Goal: Task Accomplishment & Management: Use online tool/utility

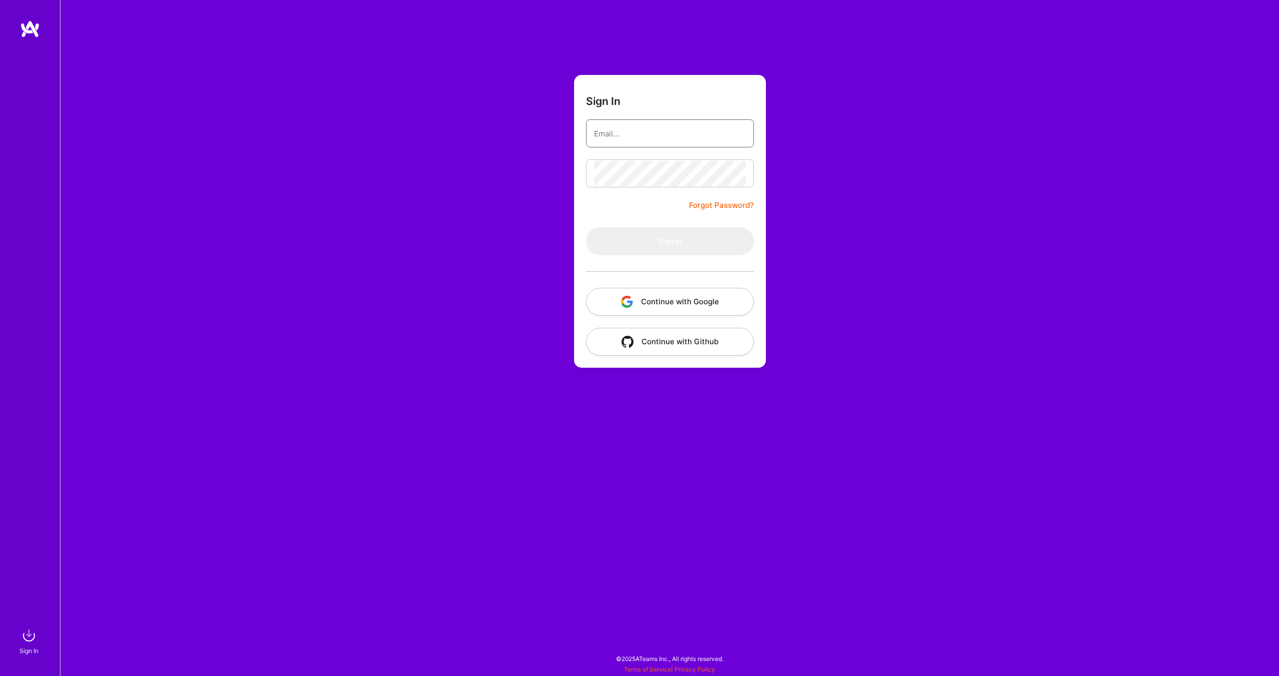
type input "[EMAIL_ADDRESS][DOMAIN_NAME]"
click at [622, 232] on button "Sign In" at bounding box center [670, 241] width 168 height 28
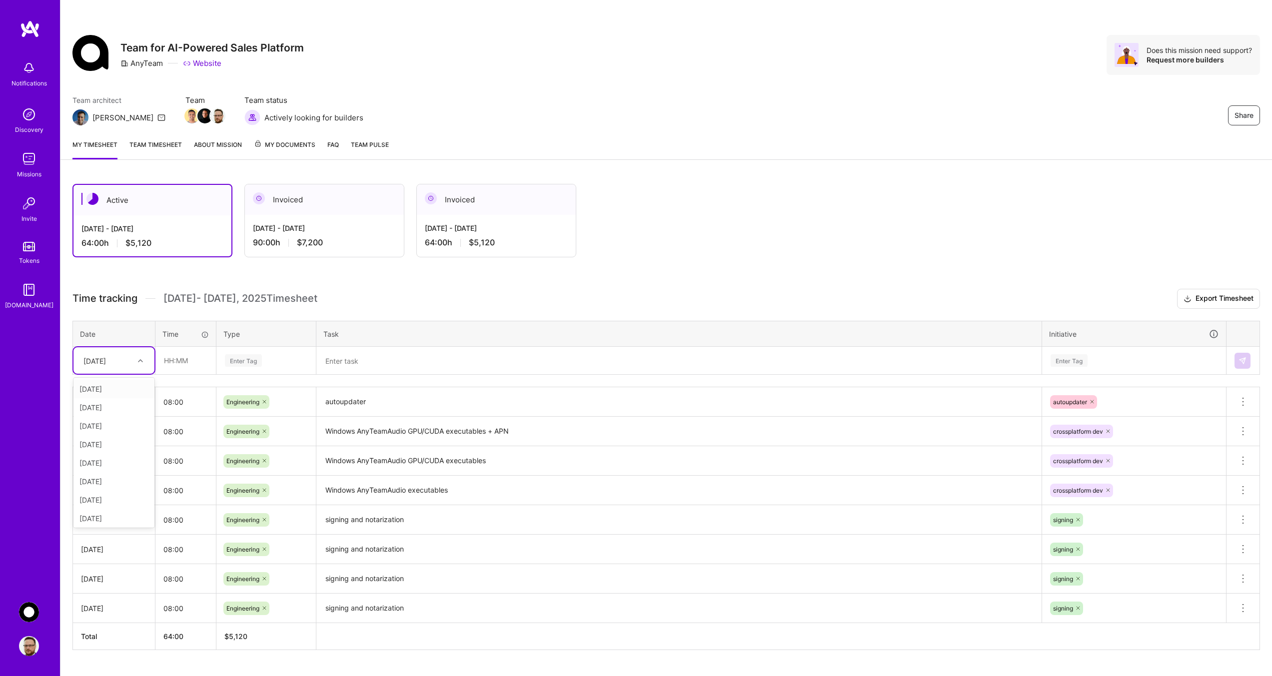
click at [139, 363] on icon at bounding box center [140, 360] width 5 height 5
click at [109, 520] on div "[DATE]" at bounding box center [113, 516] width 81 height 18
click at [176, 363] on input "text" at bounding box center [185, 360] width 59 height 26
type input "04:00"
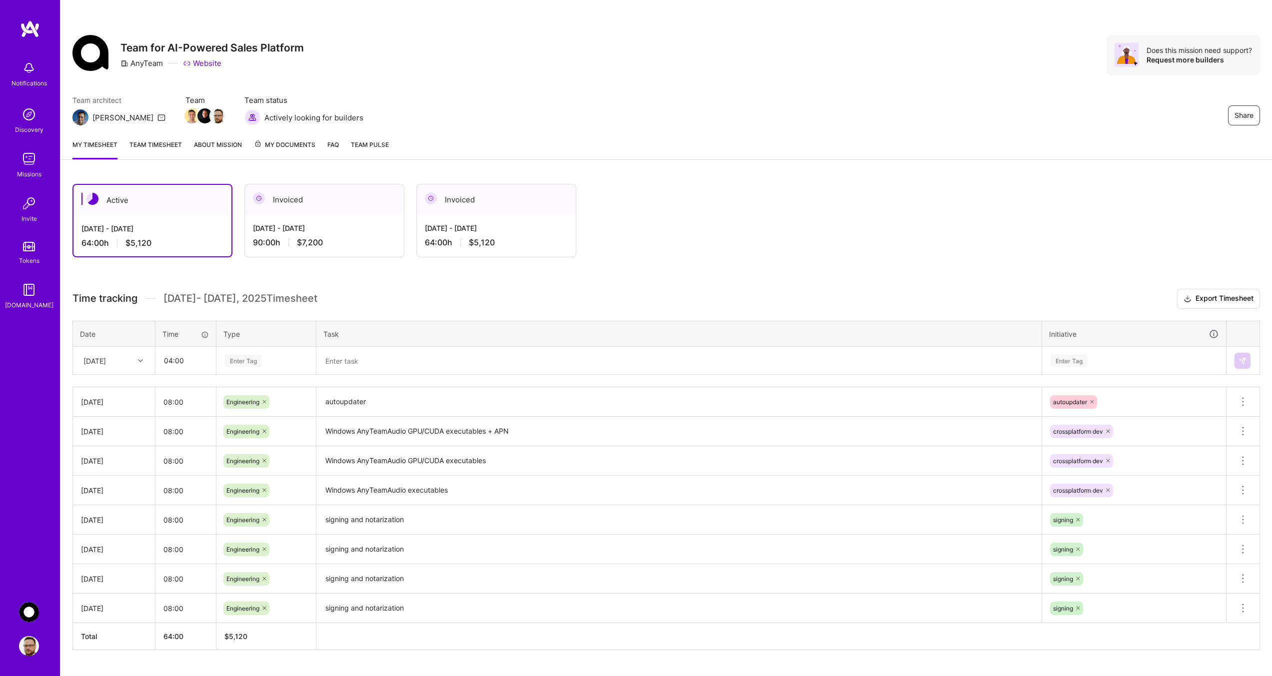
click at [254, 360] on div "Enter Tag" at bounding box center [243, 360] width 37 height 15
click at [260, 461] on span "Engineering" at bounding box center [243, 463] width 43 height 13
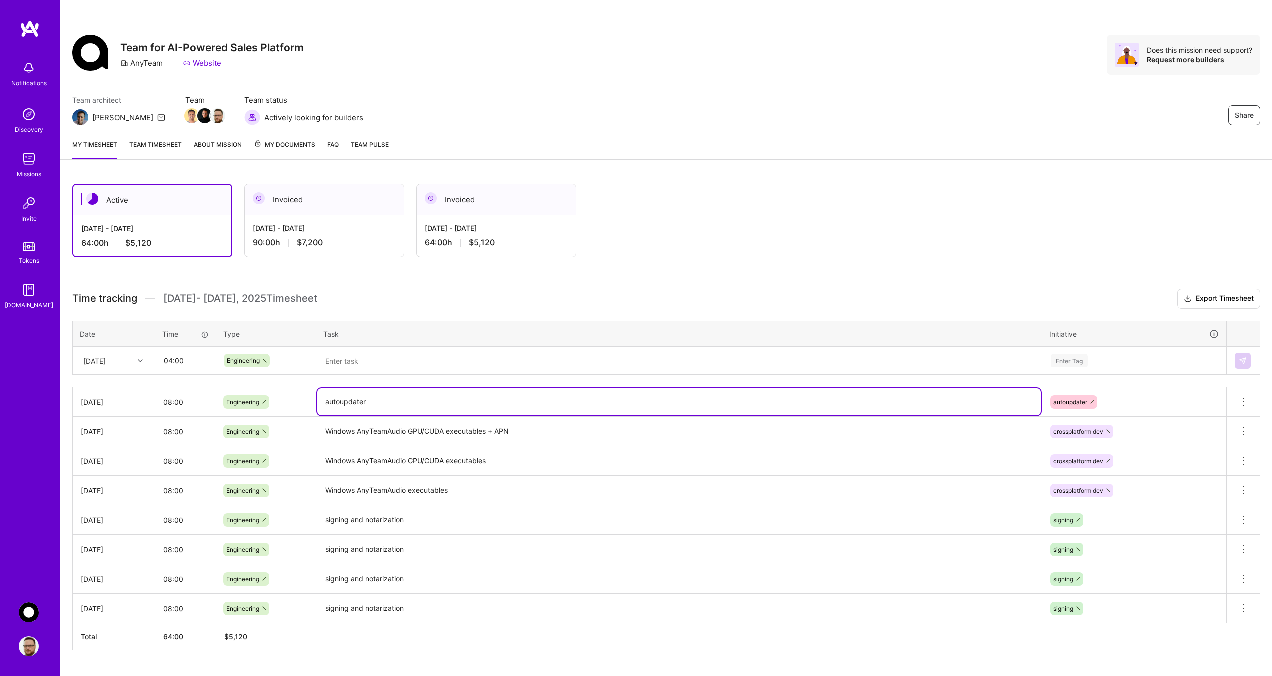
drag, startPoint x: 376, startPoint y: 405, endPoint x: 317, endPoint y: 404, distance: 58.5
click at [317, 404] on textarea "autoupdater" at bounding box center [678, 401] width 723 height 27
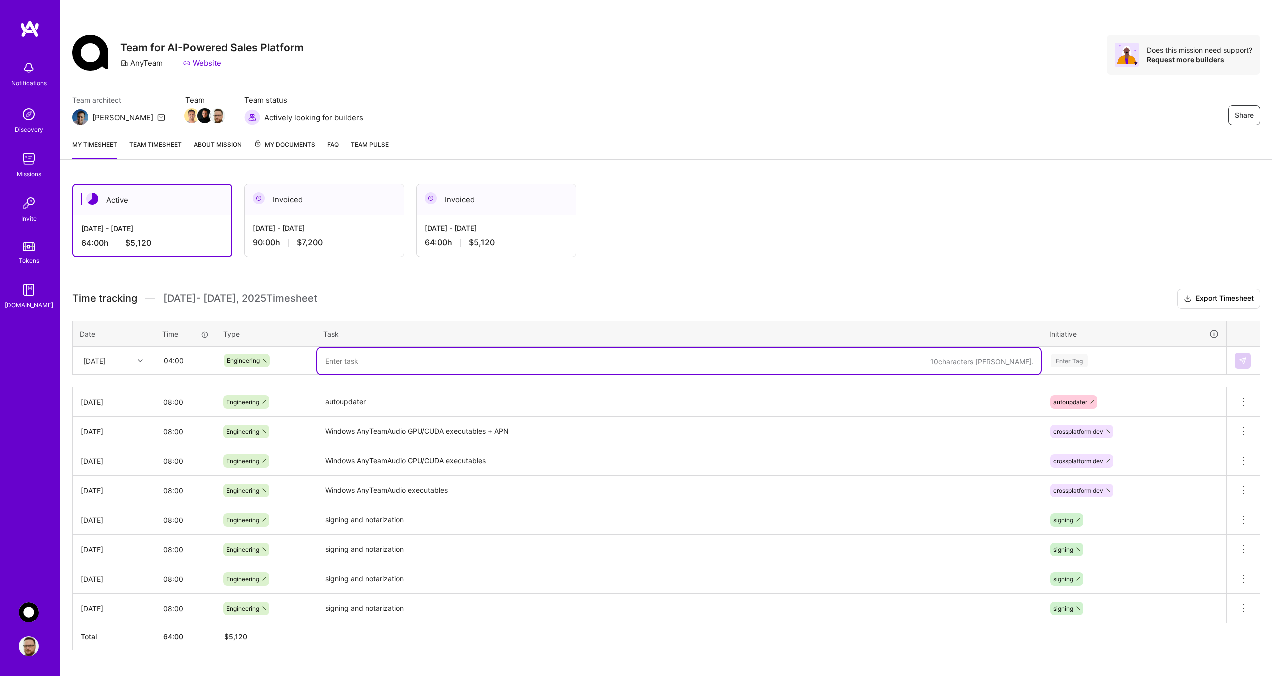
click at [340, 364] on textarea at bounding box center [678, 361] width 723 height 26
paste textarea "autoupdater"
type textarea "autoupdater"
click at [1079, 366] on div "Enter Tag" at bounding box center [1068, 360] width 37 height 15
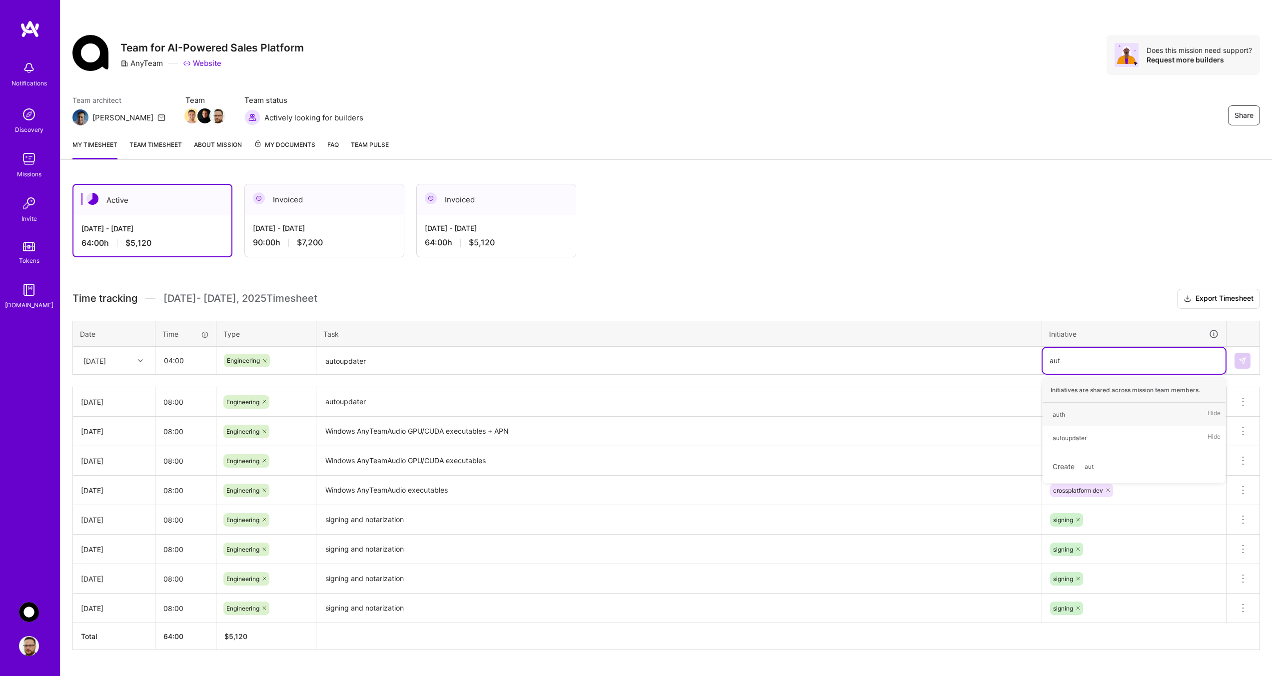
type input "auto"
click at [1077, 416] on div "autoupdater" at bounding box center [1069, 414] width 34 height 10
click at [1247, 361] on button at bounding box center [1242, 361] width 16 height 16
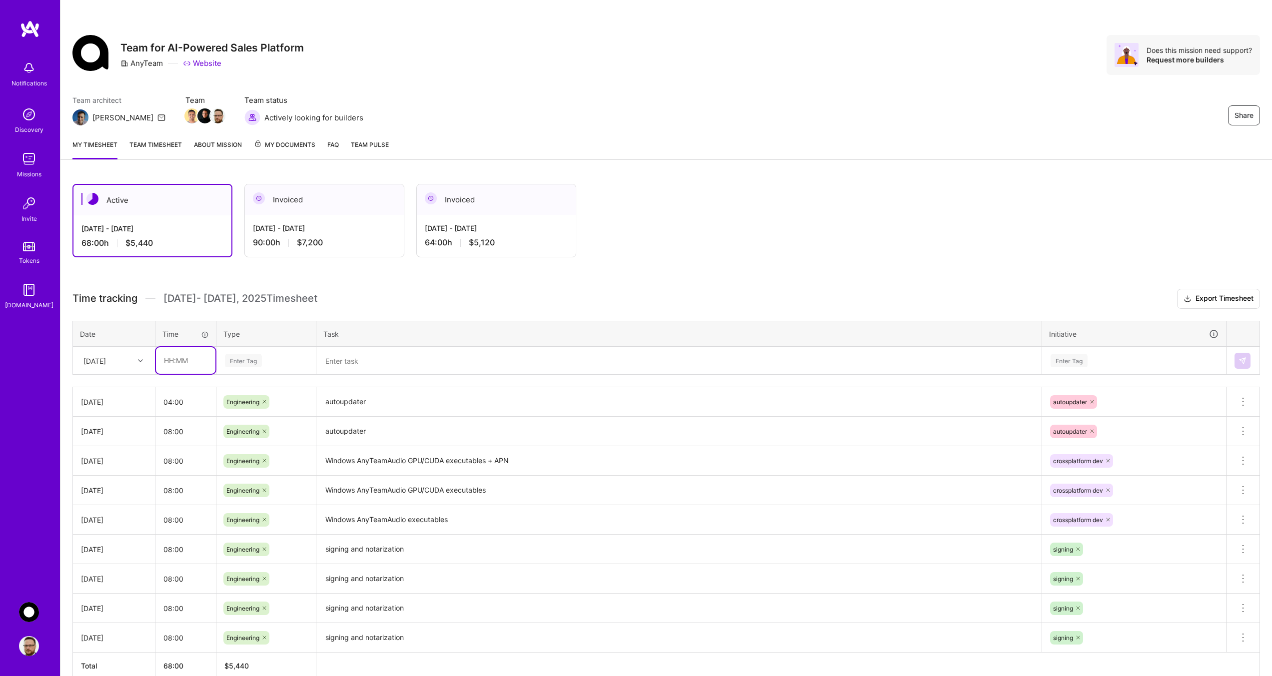
click at [180, 358] on input "text" at bounding box center [185, 360] width 59 height 26
type input "04:00"
click at [251, 361] on div "Enter Tag" at bounding box center [243, 360] width 37 height 15
click at [249, 461] on span "Engineering" at bounding box center [243, 463] width 43 height 13
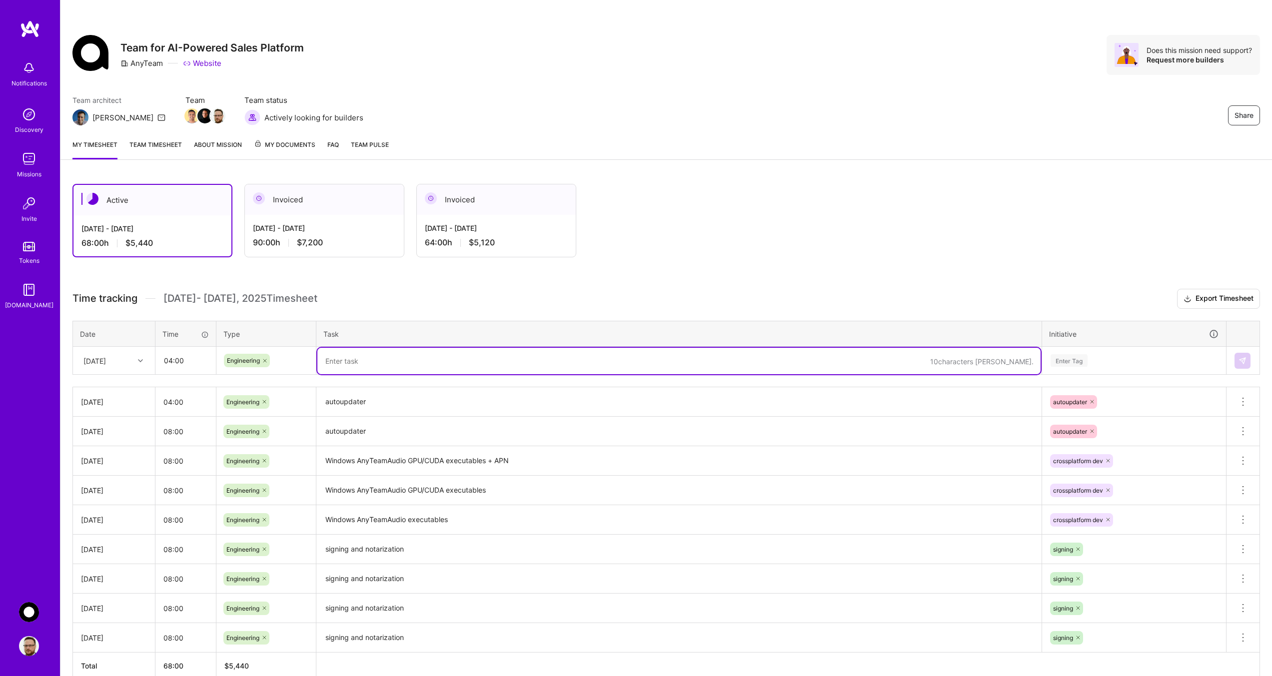
click at [339, 352] on textarea at bounding box center [678, 361] width 723 height 26
type textarea "windows controller worker"
click at [1100, 353] on div "Enter Tag" at bounding box center [1133, 361] width 183 height 26
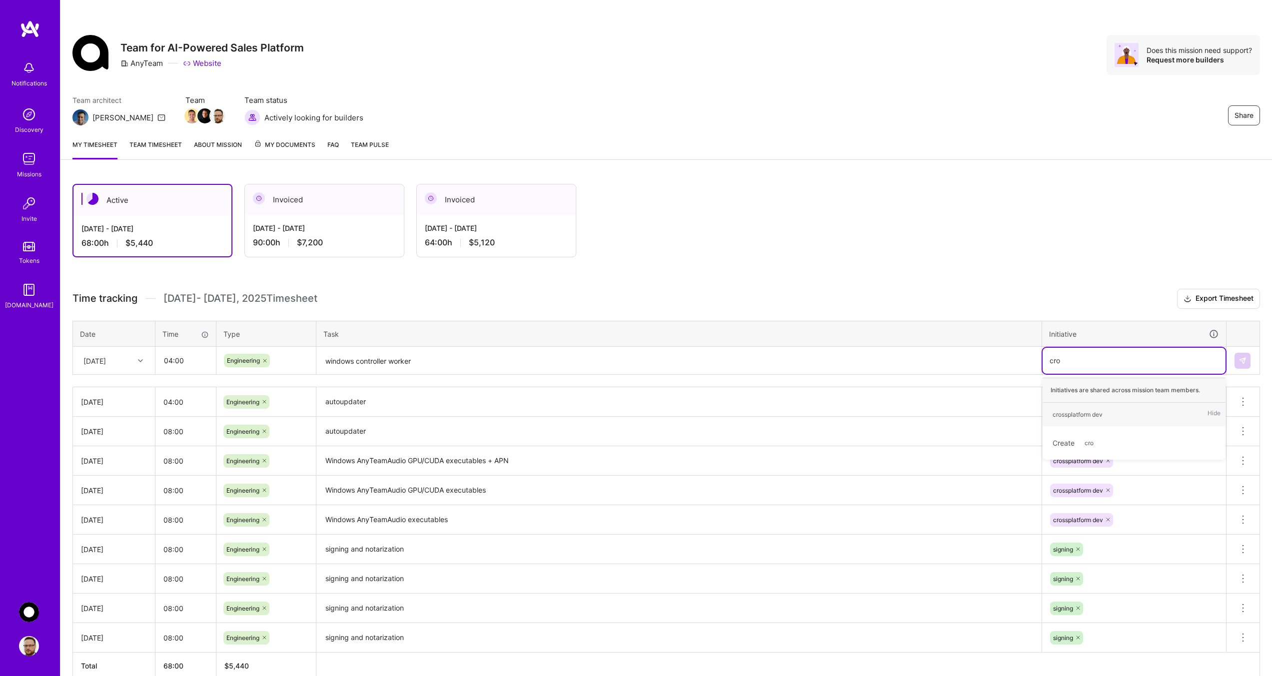
type input "cros"
click at [1076, 416] on div "crossplatform dev" at bounding box center [1077, 414] width 50 height 10
click at [1248, 360] on button at bounding box center [1242, 361] width 16 height 16
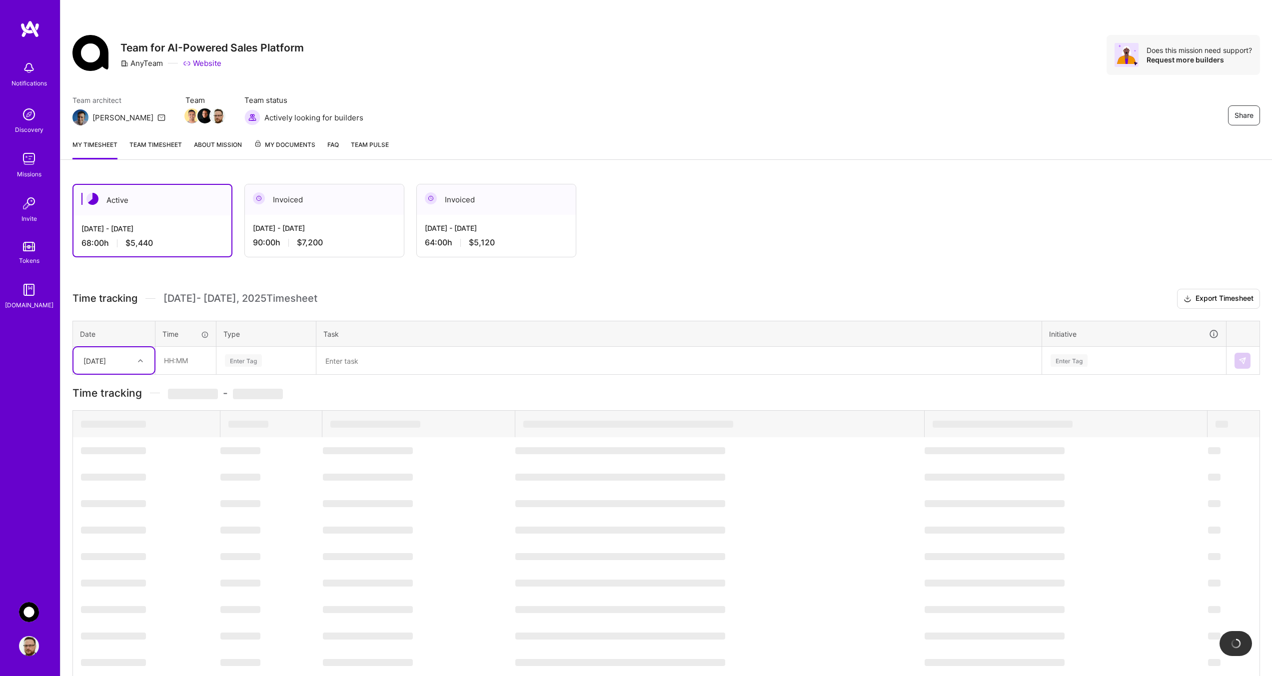
click at [134, 356] on div at bounding box center [141, 360] width 15 height 13
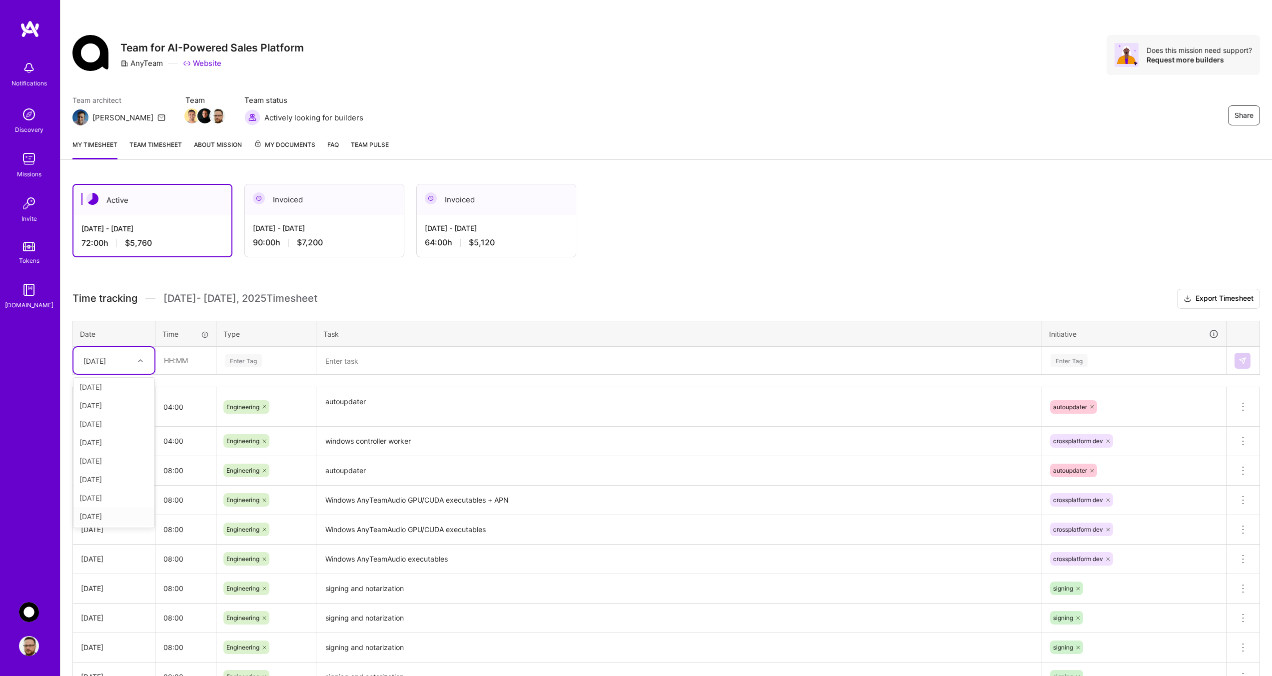
click at [107, 519] on div "[DATE]" at bounding box center [113, 516] width 81 height 18
click at [182, 359] on input "text" at bounding box center [185, 360] width 59 height 26
type input "08:00"
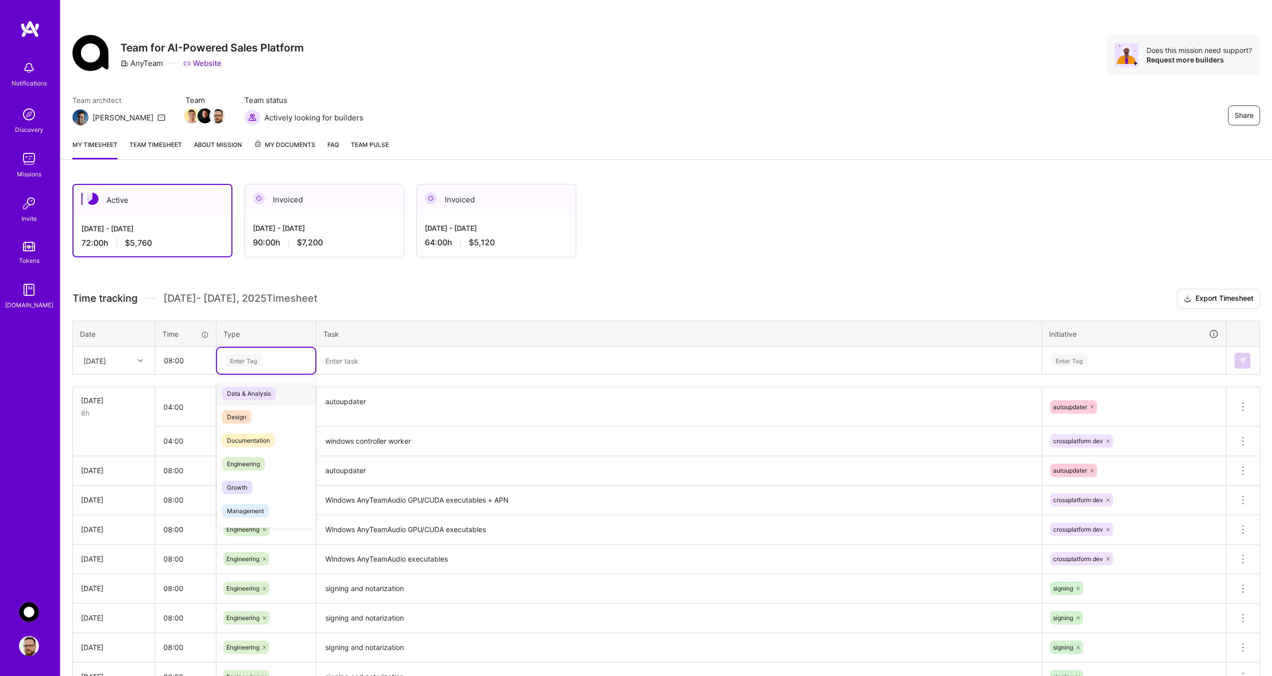
click at [260, 364] on div "Enter Tag" at bounding box center [243, 360] width 37 height 15
click at [248, 460] on span "Engineering" at bounding box center [243, 463] width 43 height 13
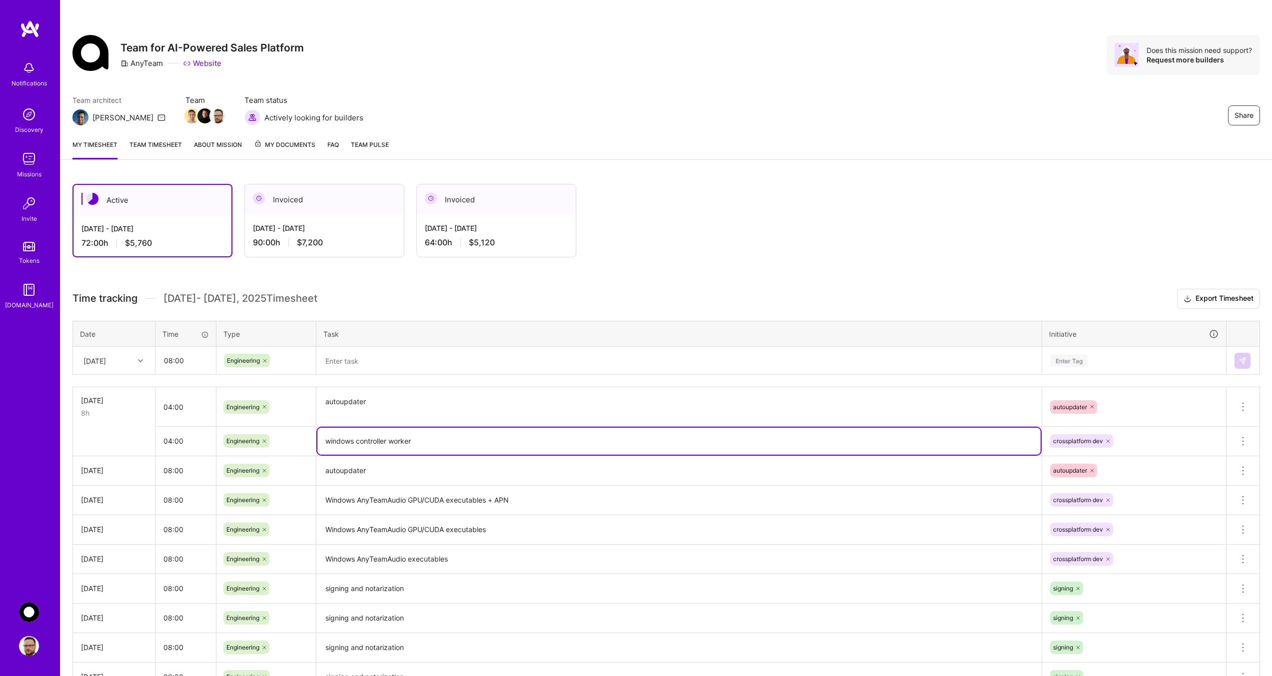
drag, startPoint x: 426, startPoint y: 446, endPoint x: 287, endPoint y: 452, distance: 139.1
click at [287, 452] on tr "04:00 Engineering windows controller worker crossplatform dev Delete row" at bounding box center [666, 440] width 1187 height 29
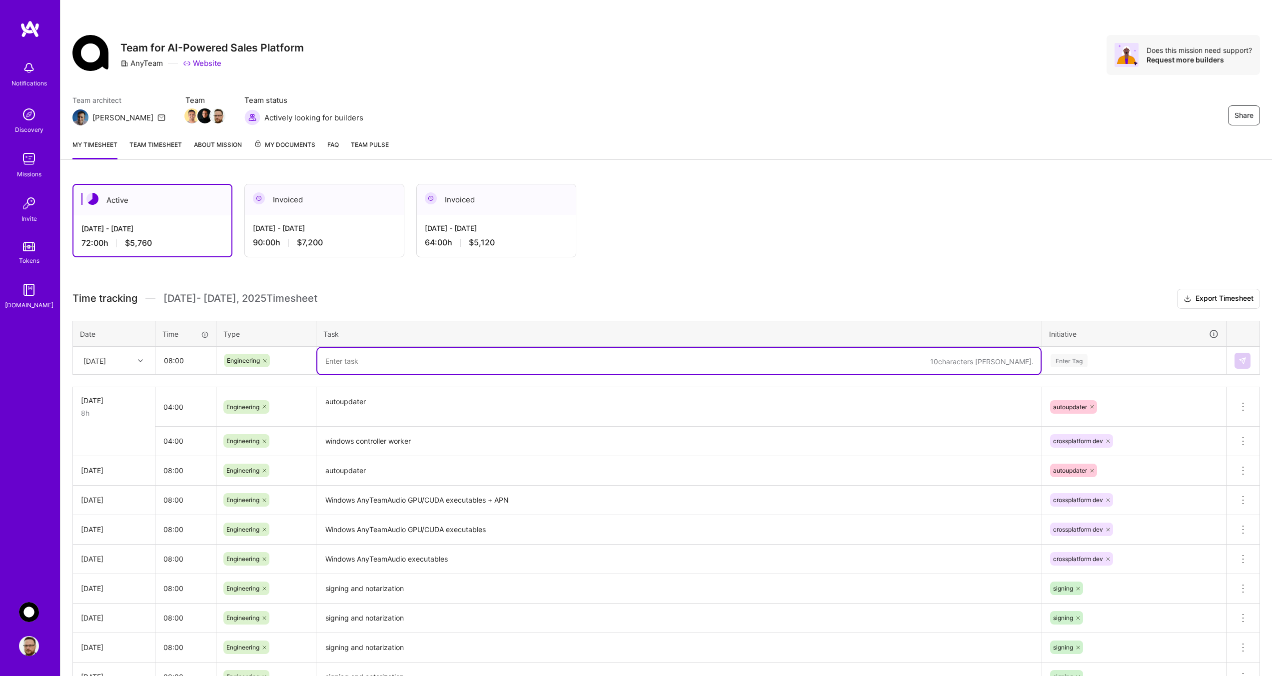
click at [363, 364] on textarea at bounding box center [678, 361] width 723 height 26
paste textarea "windows controller worker"
type textarea "windows controller worker"
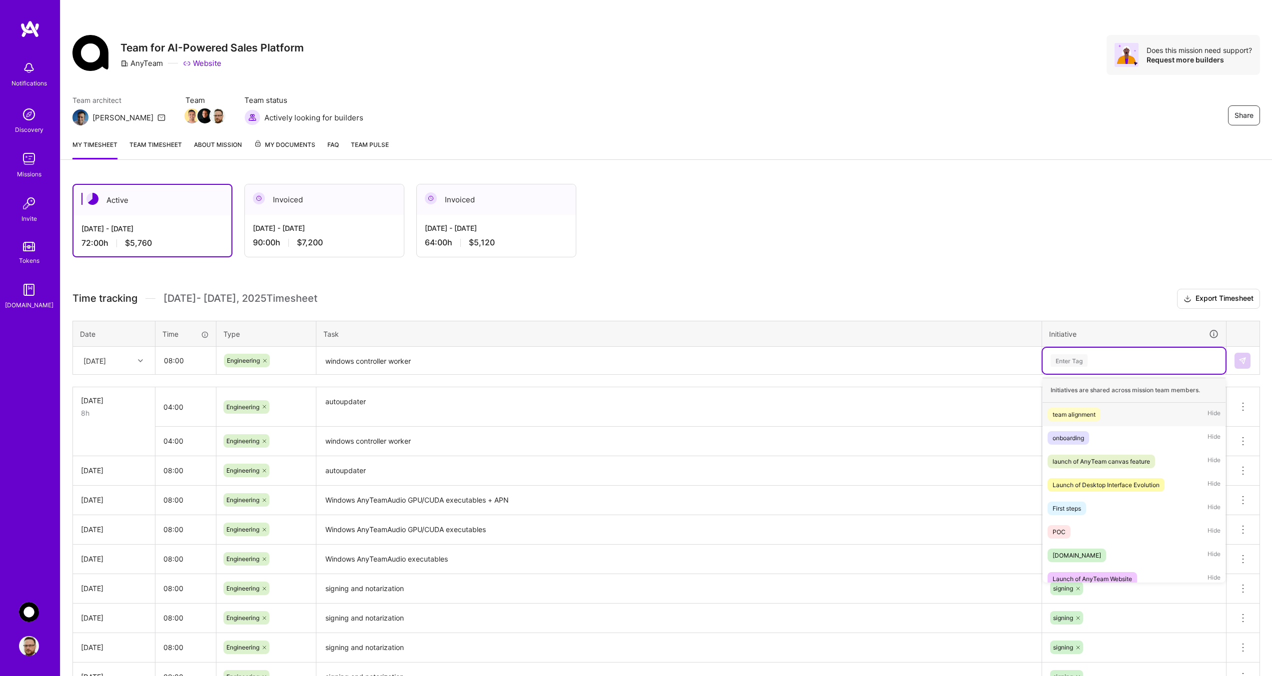
click at [1082, 367] on div "Enter Tag" at bounding box center [1068, 360] width 37 height 15
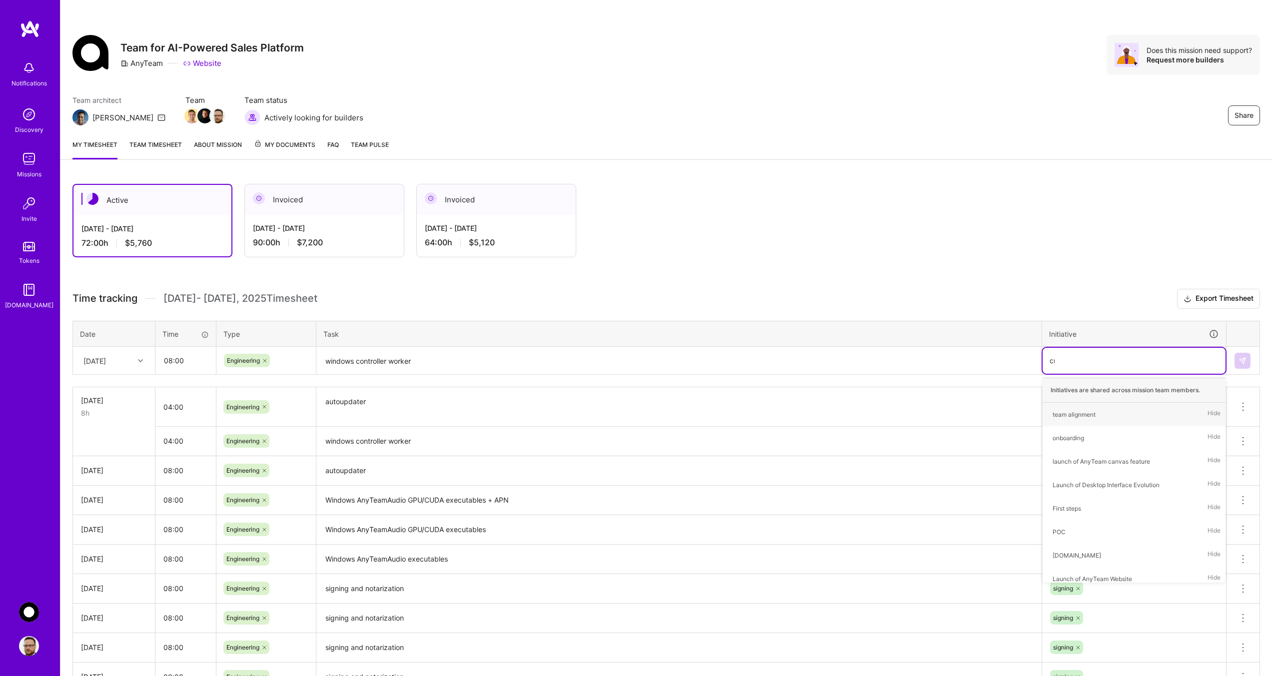
type input "cro"
click at [1069, 417] on div "crossplatform dev" at bounding box center [1077, 414] width 50 height 10
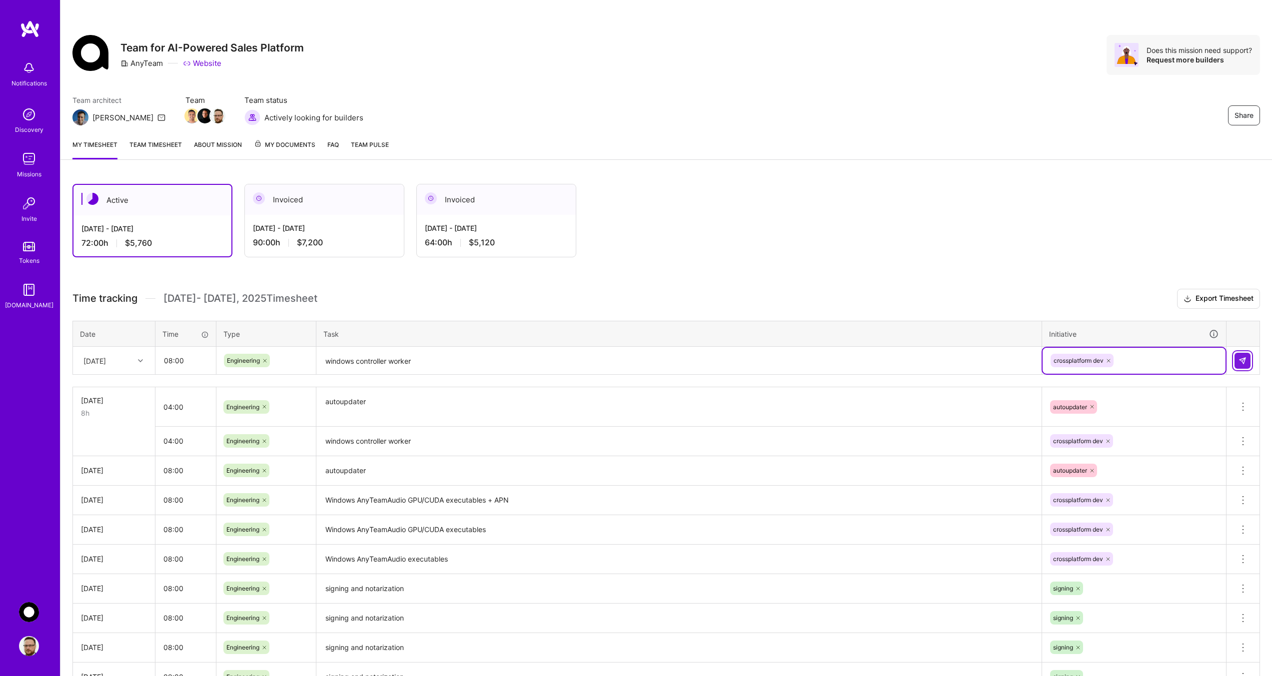
click at [1247, 357] on button at bounding box center [1242, 361] width 16 height 16
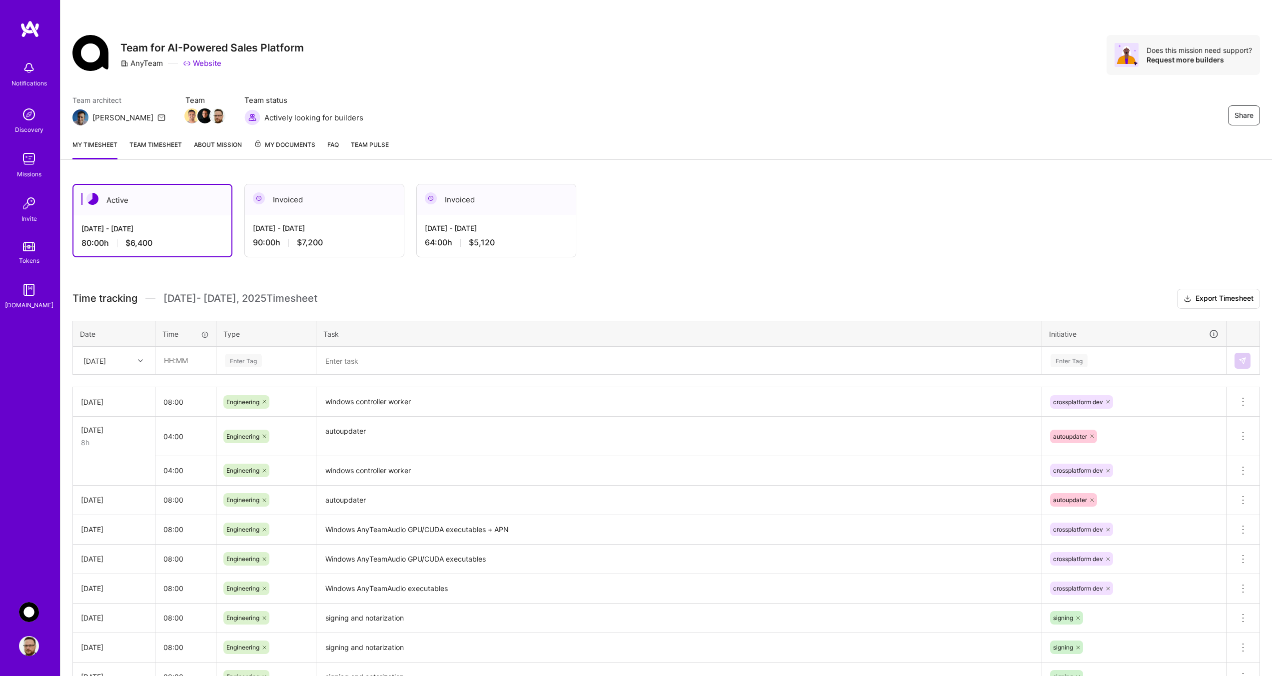
click at [821, 218] on div "Active [DATE] - [DATE] 80:00 h $6,400 Invoiced [DATE] - [DATE] 90:00 h $7,200 I…" at bounding box center [612, 220] width 1081 height 73
click at [142, 359] on icon at bounding box center [140, 360] width 5 height 5
click at [598, 198] on div "Active [DATE] - [DATE] 80:00 h $6,400 Invoiced [DATE] - [DATE] 90:00 h $7,200 I…" at bounding box center [612, 220] width 1081 height 73
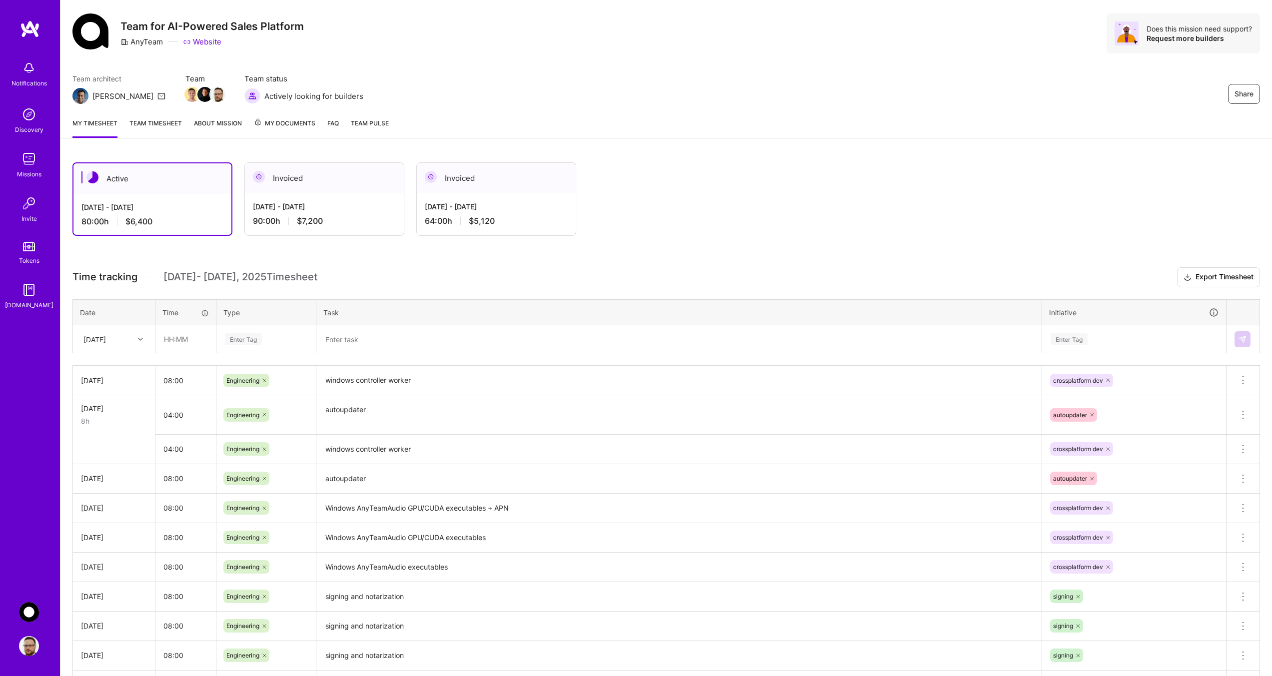
scroll to position [0, 0]
